Goal: Navigation & Orientation: Find specific page/section

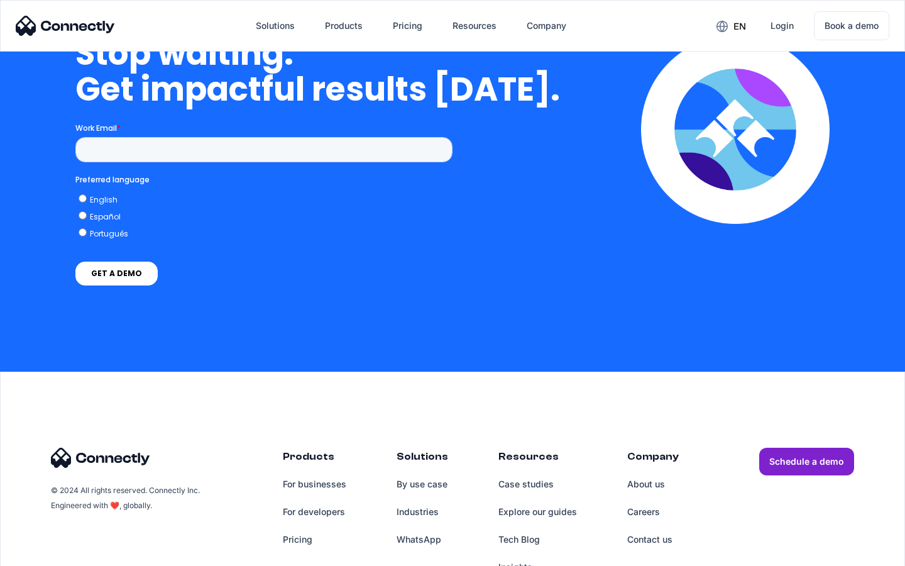
scroll to position [5171, 0]
